Goal: Obtain resource: Download file/media

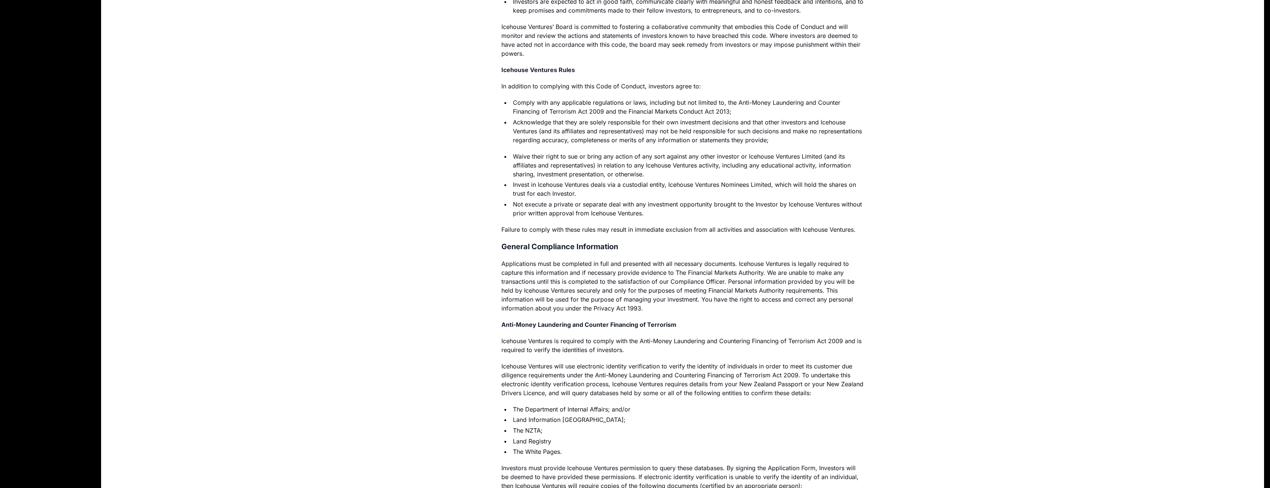
scroll to position [483, 0]
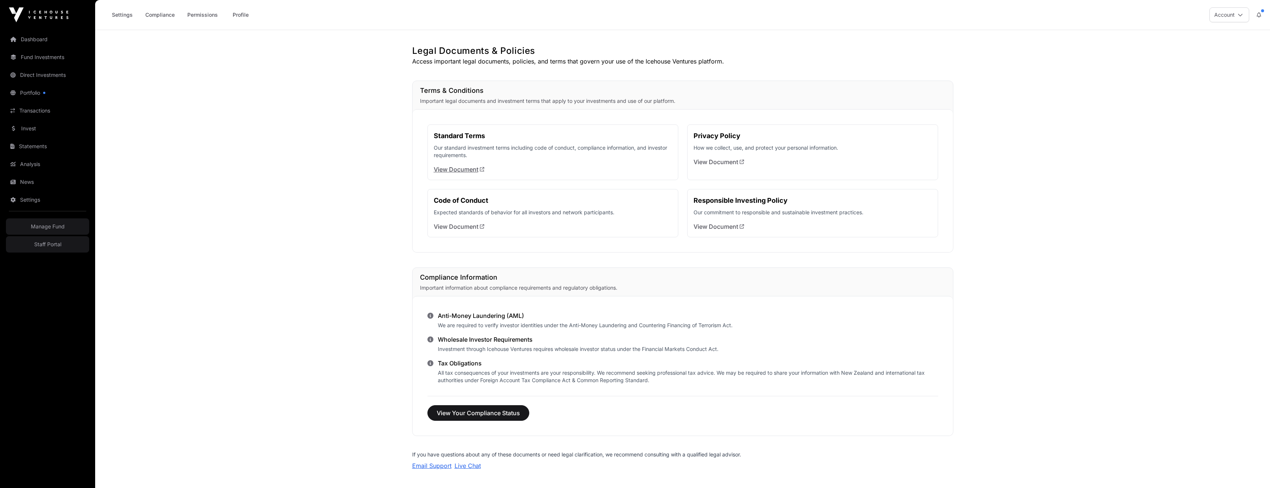
click at [451, 167] on link "View Document" at bounding box center [459, 169] width 51 height 9
click at [461, 226] on link "View Document" at bounding box center [459, 226] width 51 height 9
click at [709, 229] on link "View Document" at bounding box center [719, 226] width 51 height 9
click at [720, 160] on link "View Document" at bounding box center [719, 162] width 51 height 9
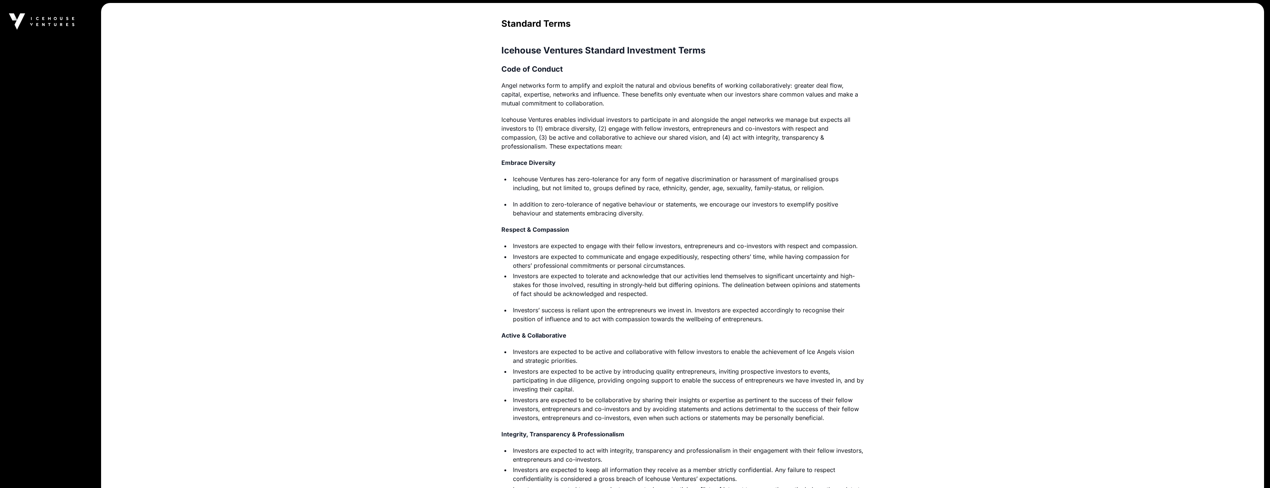
click at [541, 73] on h3 "Code of Conduct" at bounding box center [682, 69] width 363 height 10
click at [541, 69] on h3 "Code of Conduct" at bounding box center [682, 69] width 363 height 10
click at [512, 118] on p "Icehouse Ventures enables individual investors to participate in and alongside …" at bounding box center [682, 133] width 363 height 36
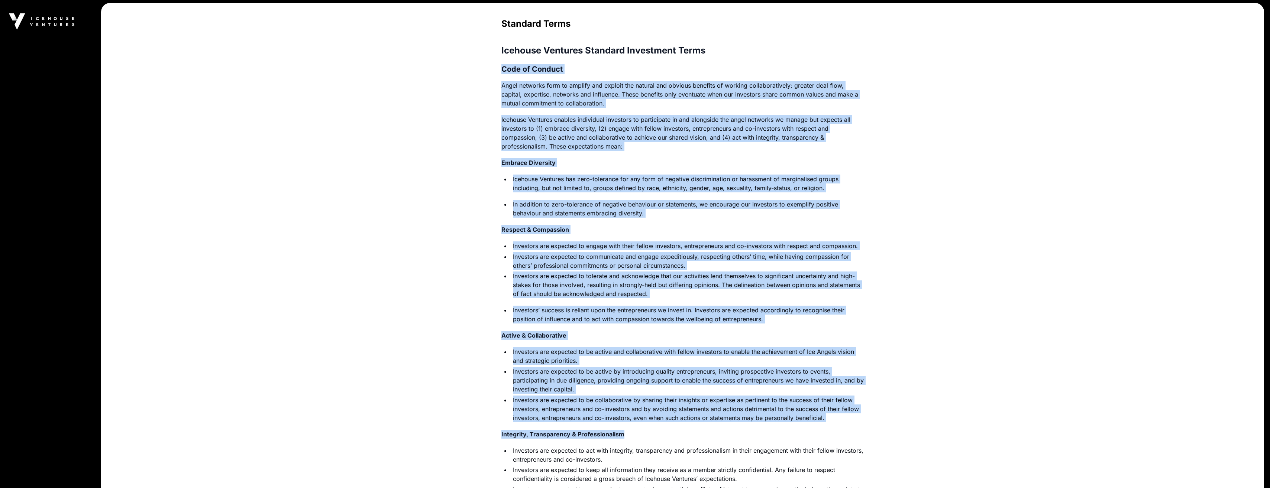
drag, startPoint x: 503, startPoint y: 67, endPoint x: 716, endPoint y: 430, distance: 421.5
